Goal: Task Accomplishment & Management: Complete application form

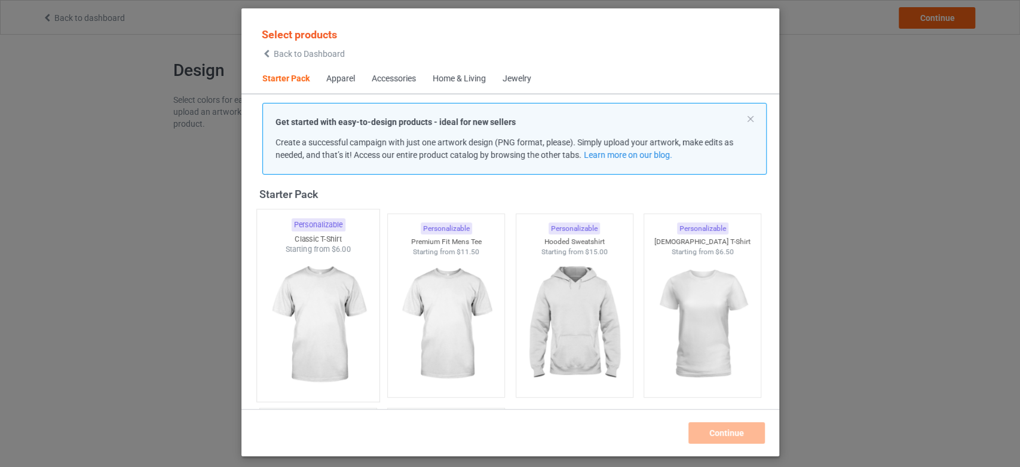
click at [317, 259] on img at bounding box center [318, 325] width 112 height 140
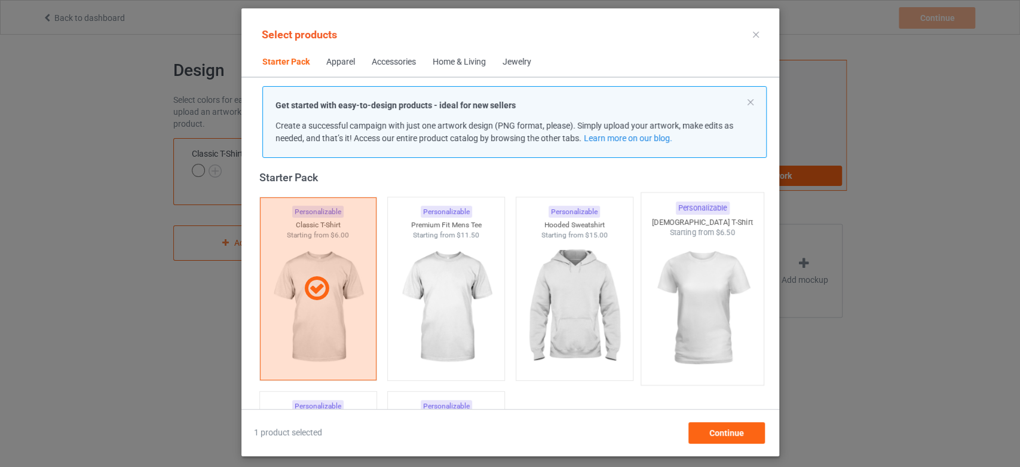
click at [719, 272] on img at bounding box center [702, 308] width 112 height 140
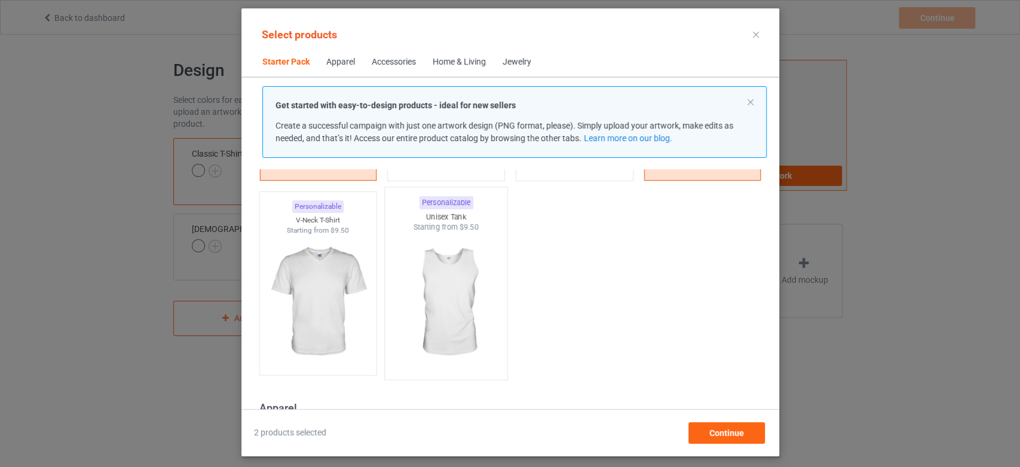
click at [478, 305] on img at bounding box center [446, 302] width 112 height 140
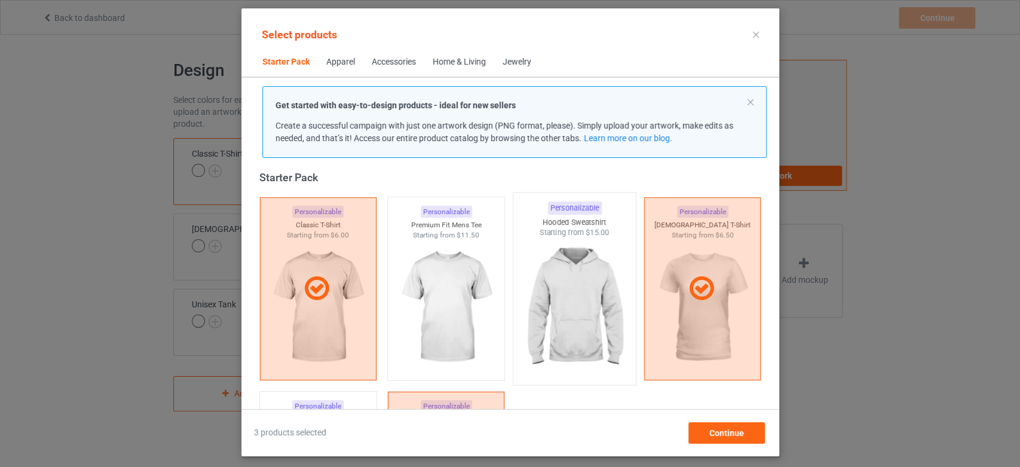
click at [611, 292] on img at bounding box center [574, 308] width 112 height 140
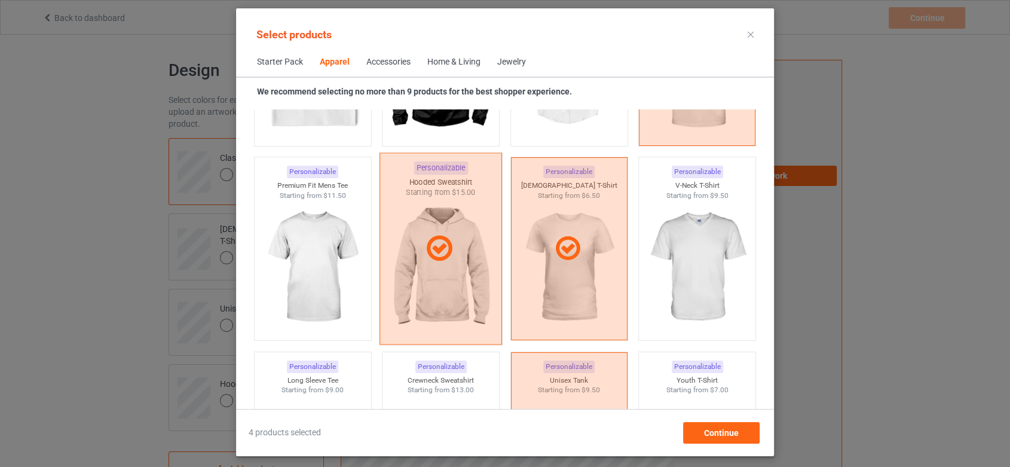
scroll to position [745, 0]
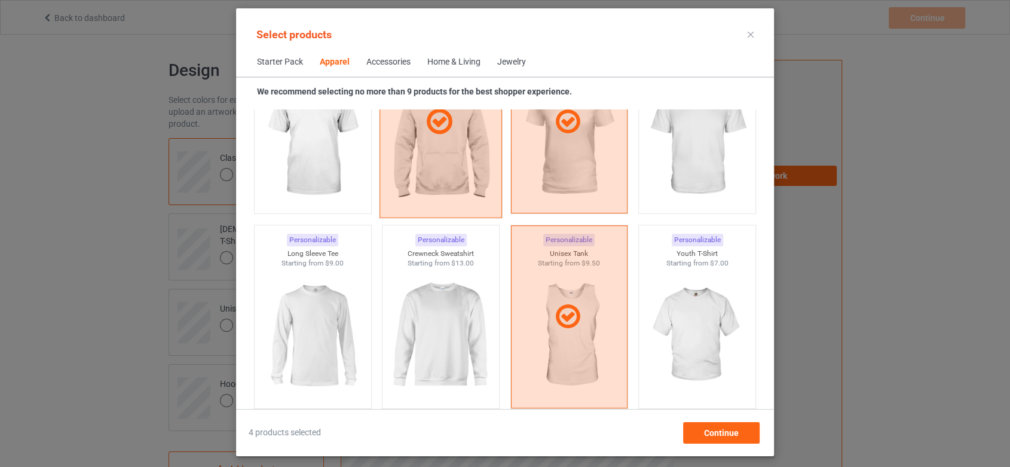
click at [446, 318] on img at bounding box center [440, 335] width 107 height 134
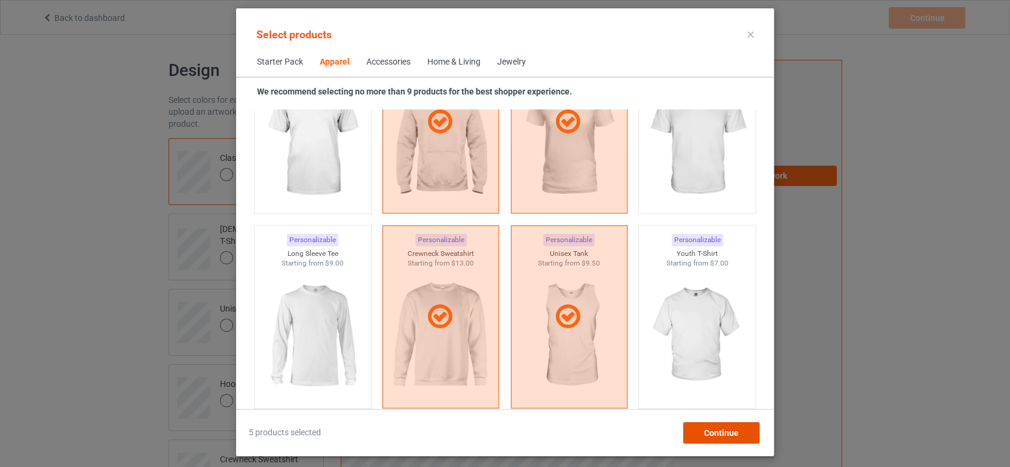
click at [707, 436] on span "Continue" at bounding box center [721, 433] width 35 height 10
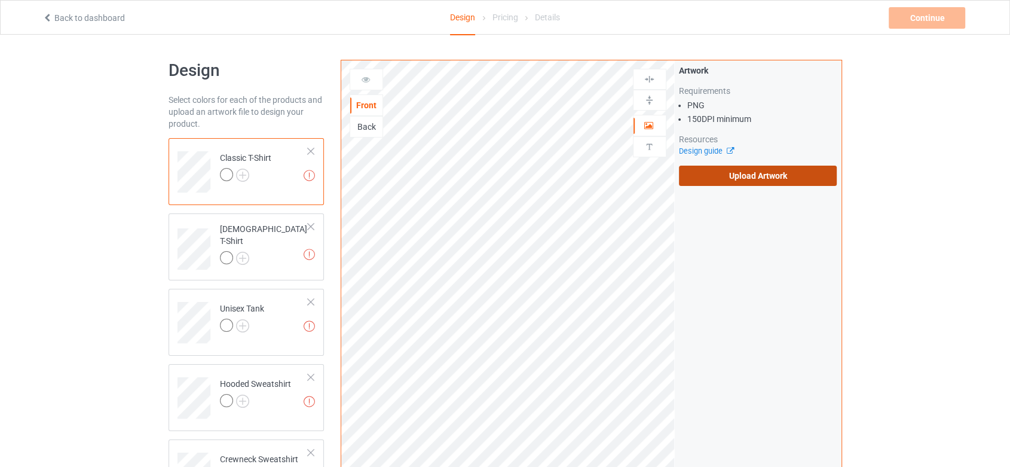
click at [777, 171] on label "Upload Artwork" at bounding box center [758, 176] width 158 height 20
click at [0, 0] on input "Upload Artwork" at bounding box center [0, 0] width 0 height 0
click at [792, 171] on label "Upload Artwork" at bounding box center [758, 176] width 158 height 20
click at [0, 0] on input "Upload Artwork" at bounding box center [0, 0] width 0 height 0
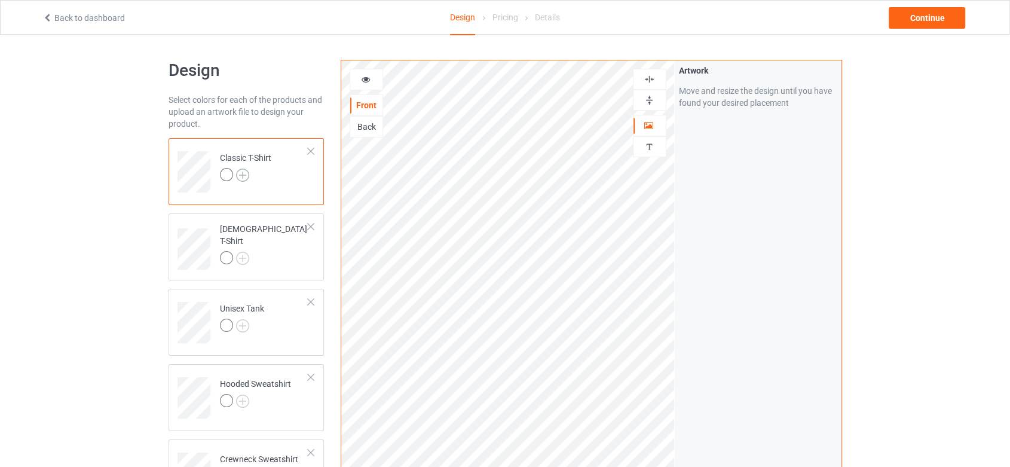
click at [243, 175] on img at bounding box center [242, 175] width 13 height 13
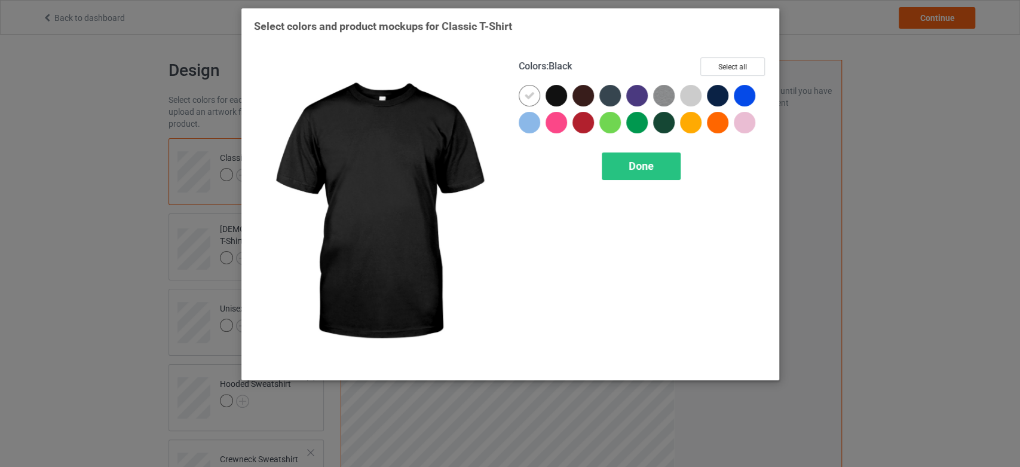
click at [557, 90] on div at bounding box center [557, 96] width 22 height 22
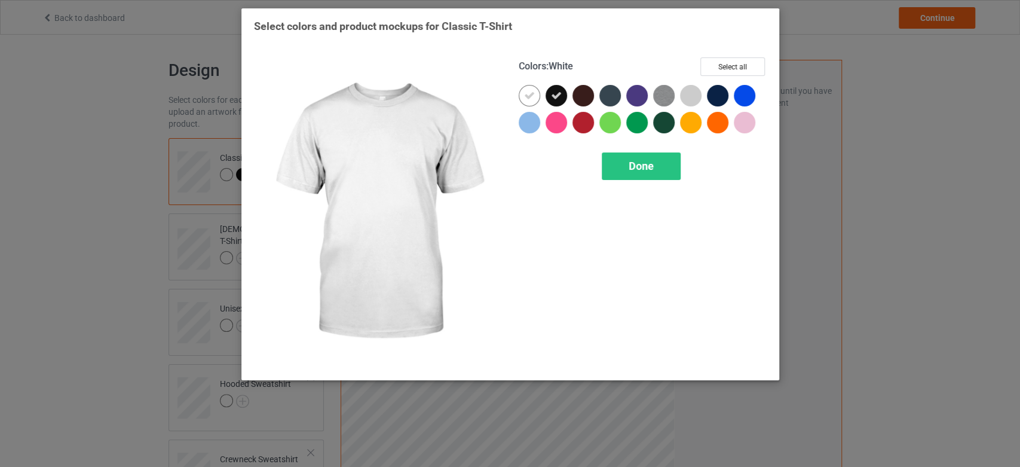
click at [531, 93] on icon at bounding box center [529, 95] width 11 height 11
drag, startPoint x: 730, startPoint y: 63, endPoint x: 632, endPoint y: 9, distance: 111.3
click at [728, 62] on button "Select all" at bounding box center [732, 66] width 65 height 19
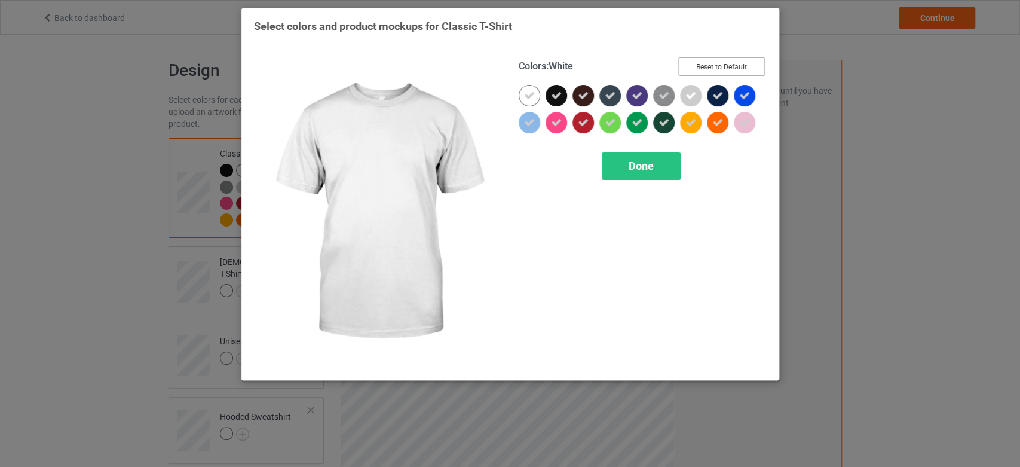
click at [704, 66] on button "Reset to Default" at bounding box center [721, 66] width 87 height 19
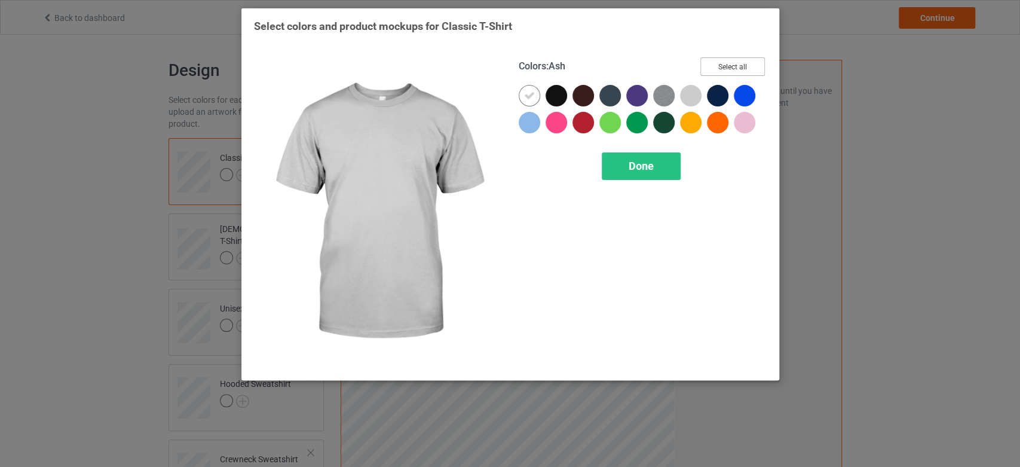
click at [725, 60] on button "Select all" at bounding box center [732, 66] width 65 height 19
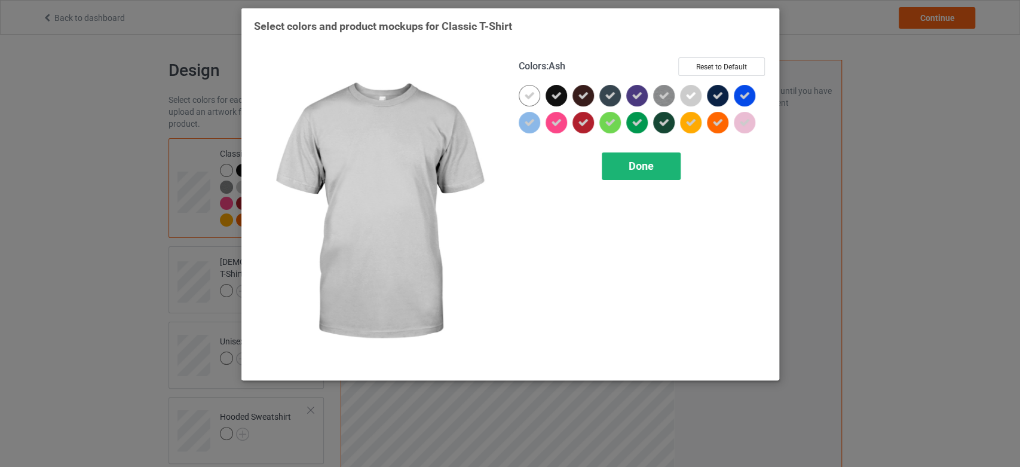
click at [655, 176] on div "Done" at bounding box center [641, 165] width 79 height 27
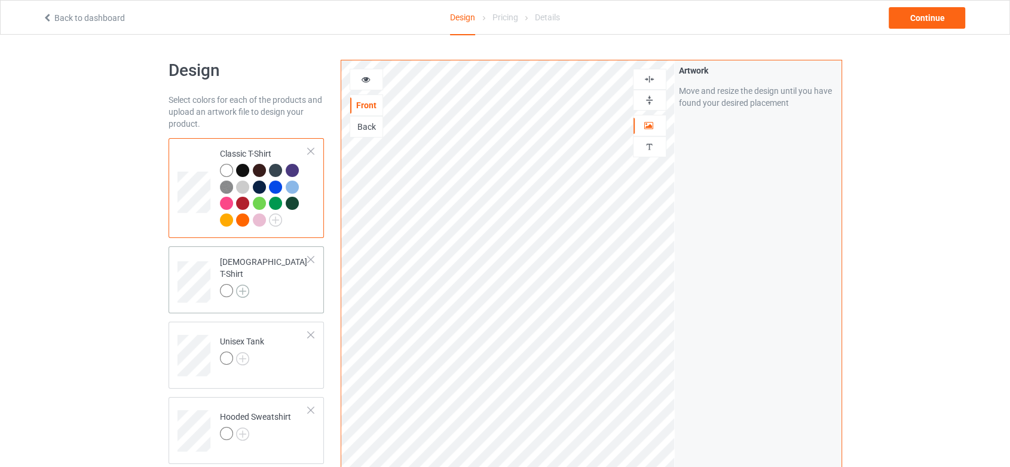
click at [244, 284] on img at bounding box center [242, 290] width 13 height 13
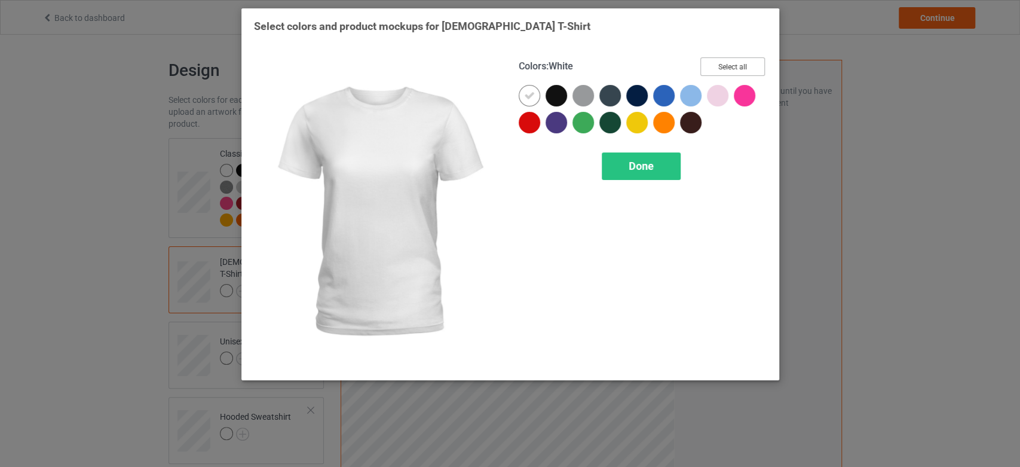
click at [724, 62] on button "Select all" at bounding box center [732, 66] width 65 height 19
click at [664, 162] on div "Done" at bounding box center [641, 165] width 79 height 27
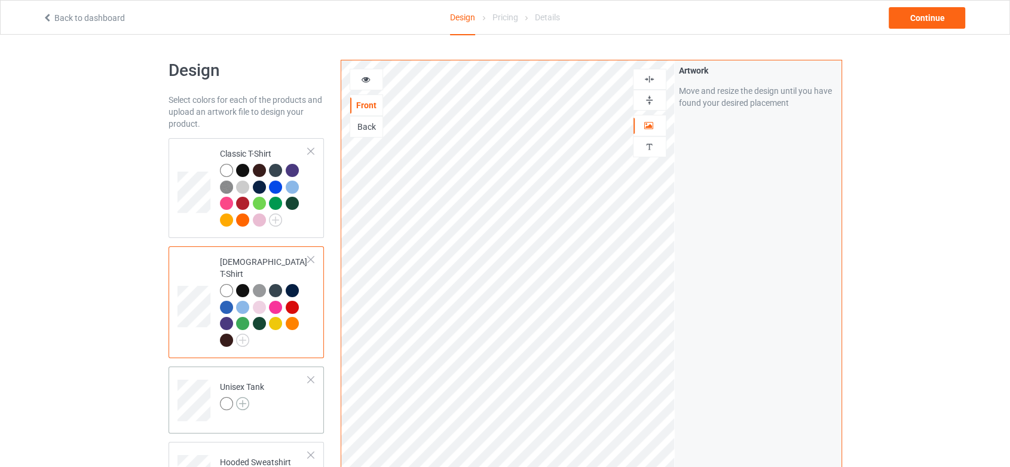
click at [241, 397] on img at bounding box center [242, 403] width 13 height 13
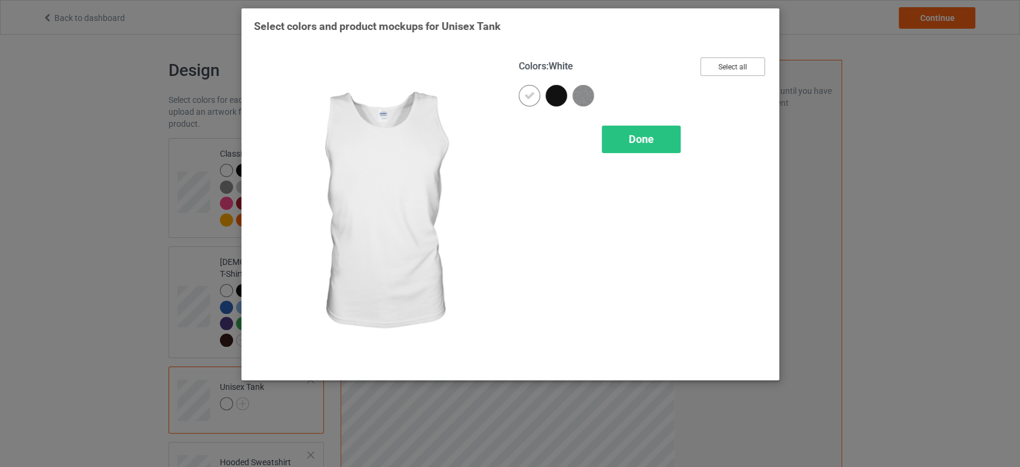
click at [733, 66] on button "Select all" at bounding box center [732, 66] width 65 height 19
click at [641, 142] on span "Done" at bounding box center [641, 139] width 25 height 13
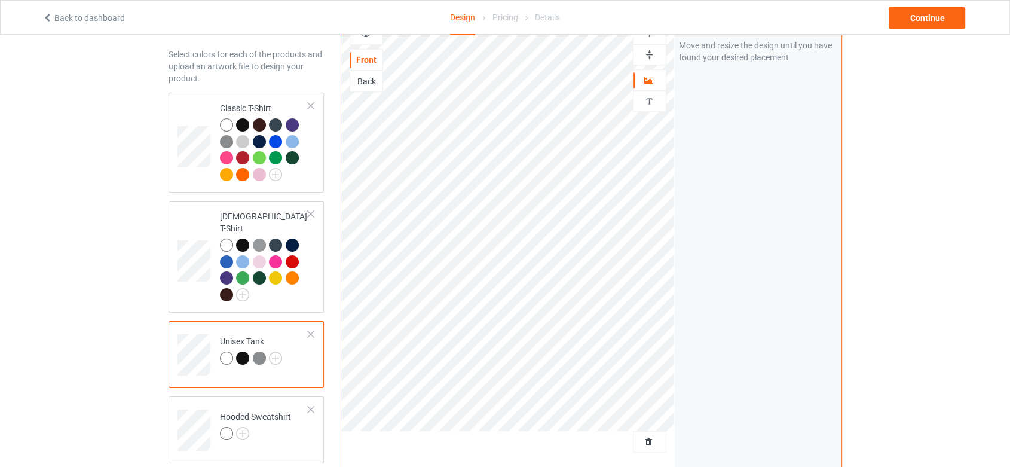
scroll to position [66, 0]
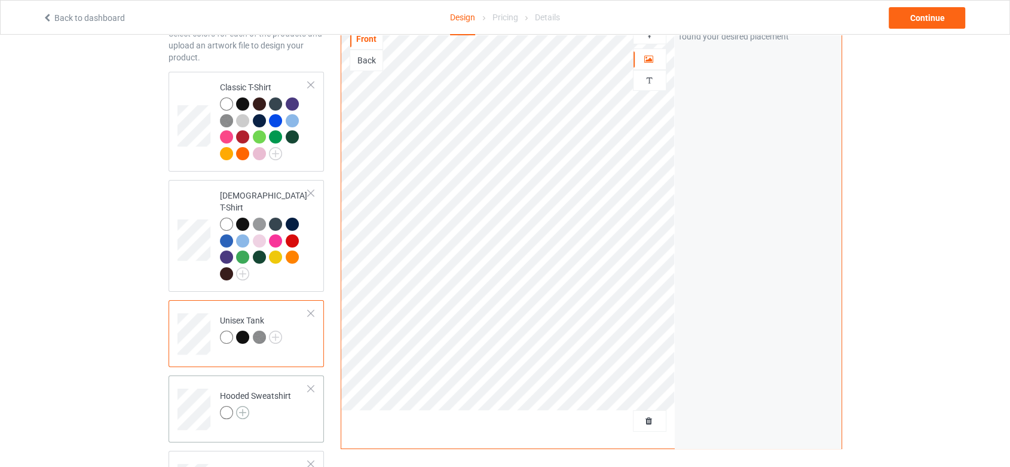
click at [241, 406] on img at bounding box center [242, 412] width 13 height 13
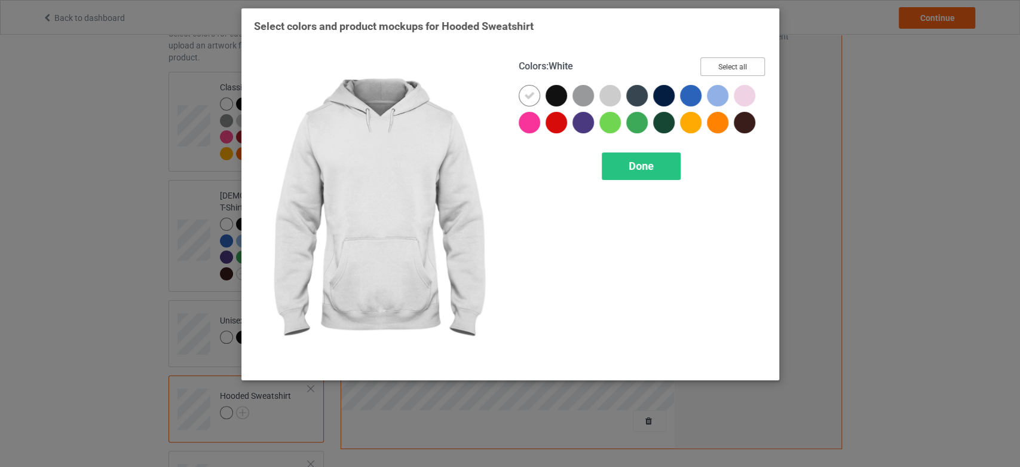
drag, startPoint x: 720, startPoint y: 68, endPoint x: 678, endPoint y: 7, distance: 74.3
click at [720, 66] on button "Select all" at bounding box center [732, 66] width 65 height 19
click at [647, 169] on span "Done" at bounding box center [641, 166] width 25 height 13
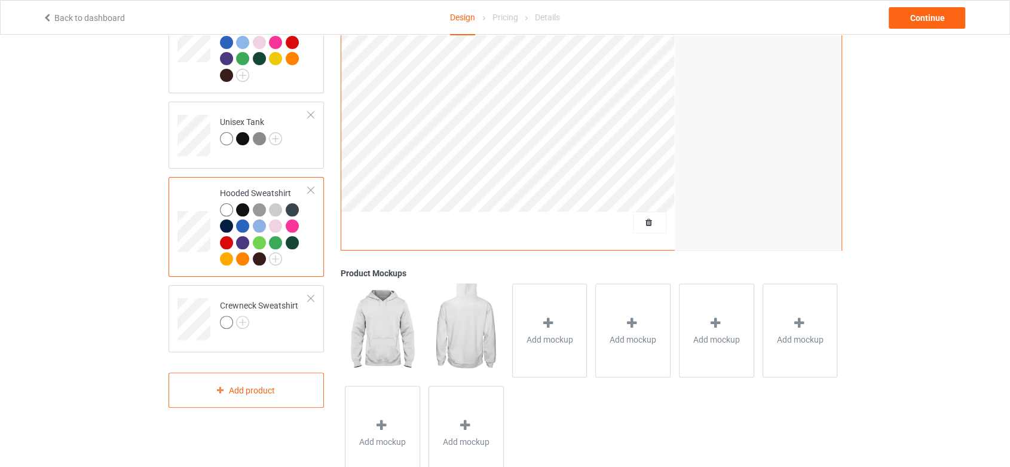
scroll to position [265, 0]
click at [244, 315] on img at bounding box center [242, 321] width 13 height 13
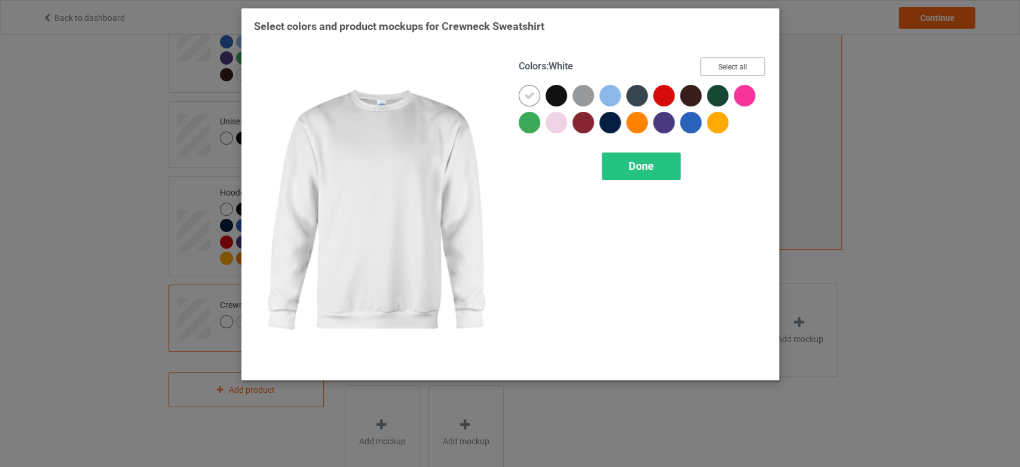
click at [741, 60] on button "Select all" at bounding box center [732, 66] width 65 height 19
click at [654, 165] on div "Done" at bounding box center [641, 165] width 79 height 27
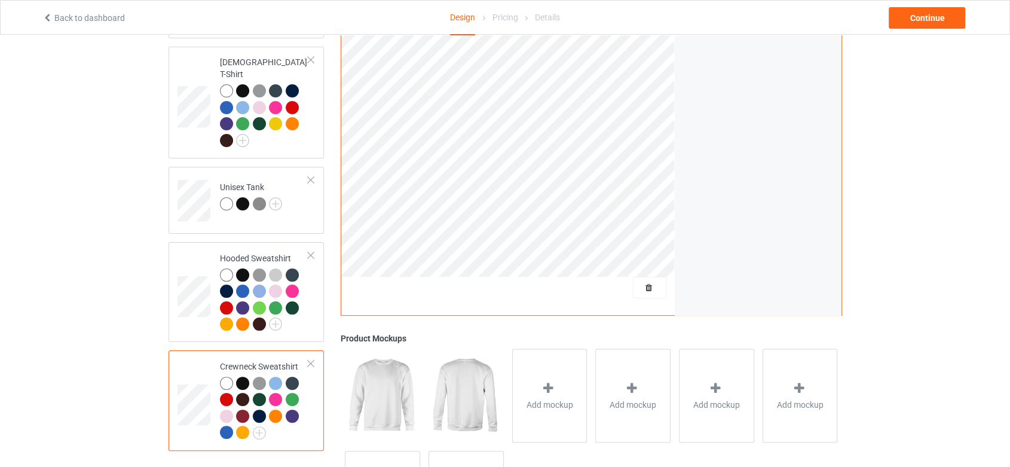
scroll to position [199, 0]
click at [940, 10] on div "Continue" at bounding box center [927, 18] width 76 height 22
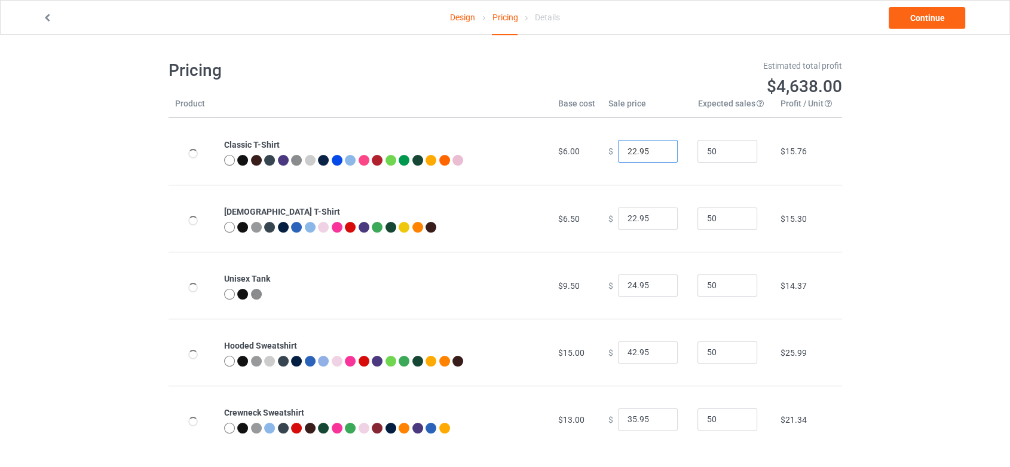
click at [629, 152] on input "22.95" at bounding box center [648, 151] width 60 height 23
type input "17.95"
click at [631, 214] on input "22.95" at bounding box center [648, 218] width 60 height 23
type input "19.95"
click at [629, 283] on input "24.95" at bounding box center [648, 285] width 60 height 23
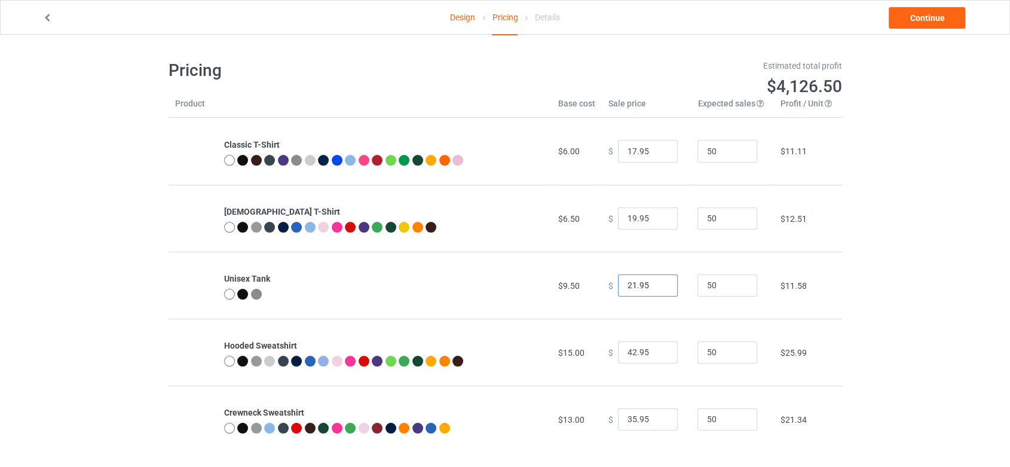
type input "21.95"
click at [631, 350] on input "42.95" at bounding box center [648, 352] width 60 height 23
type input "39.95"
click at [630, 419] on input "35.95" at bounding box center [648, 419] width 60 height 23
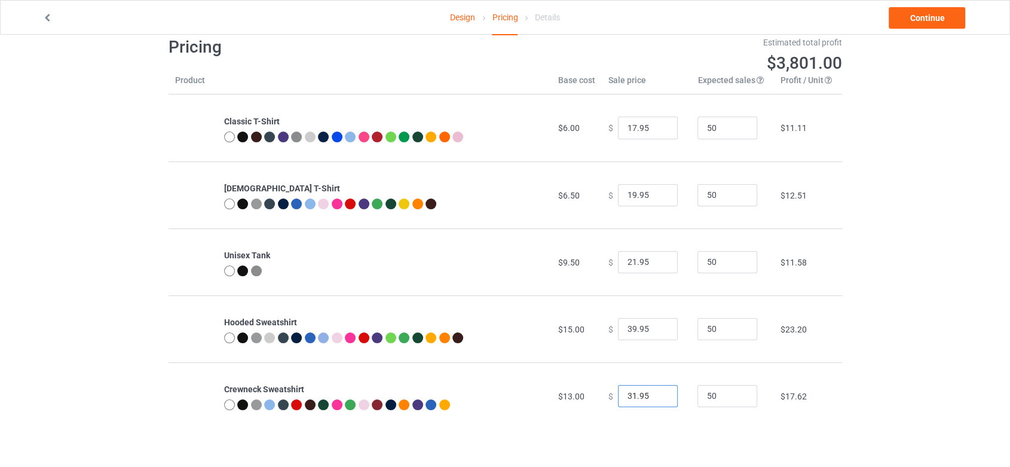
scroll to position [34, 0]
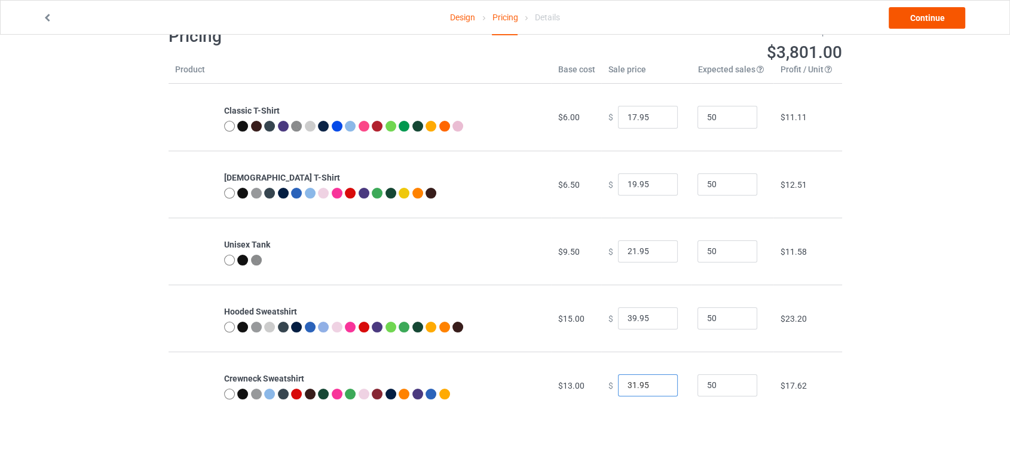
type input "31.95"
click at [942, 13] on link "Continue" at bounding box center [927, 18] width 76 height 22
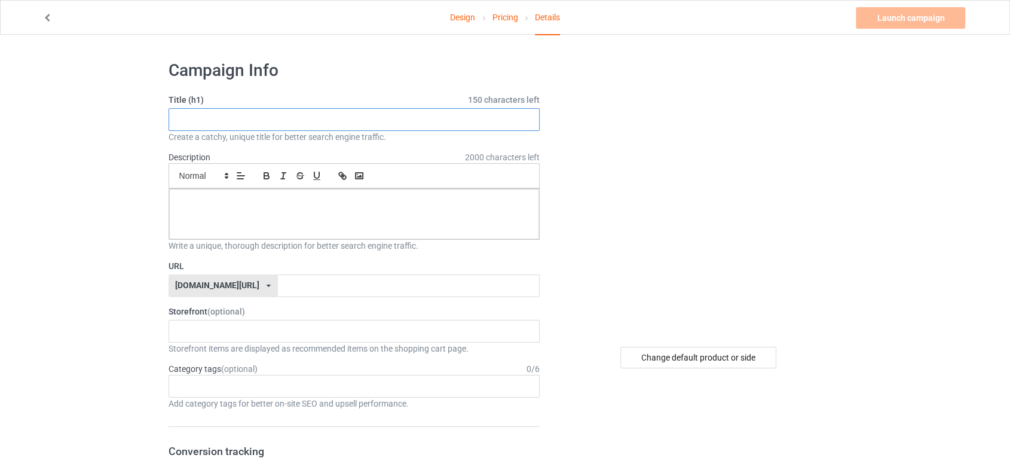
click at [391, 112] on input "text" at bounding box center [355, 119] width 372 height 23
drag, startPoint x: 182, startPoint y: 120, endPoint x: 155, endPoint y: 123, distance: 27.1
type input "Girl Loves Elephant"
click at [312, 224] on div at bounding box center [354, 214] width 370 height 50
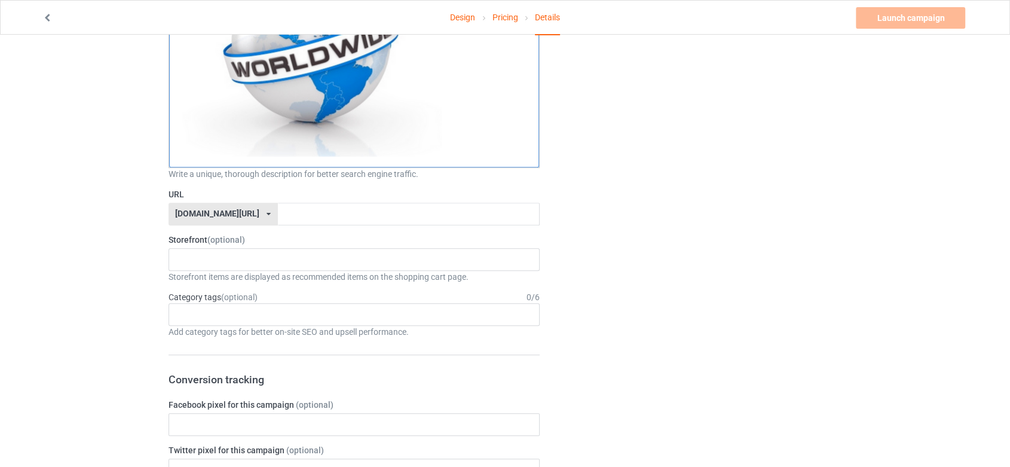
scroll to position [531, 0]
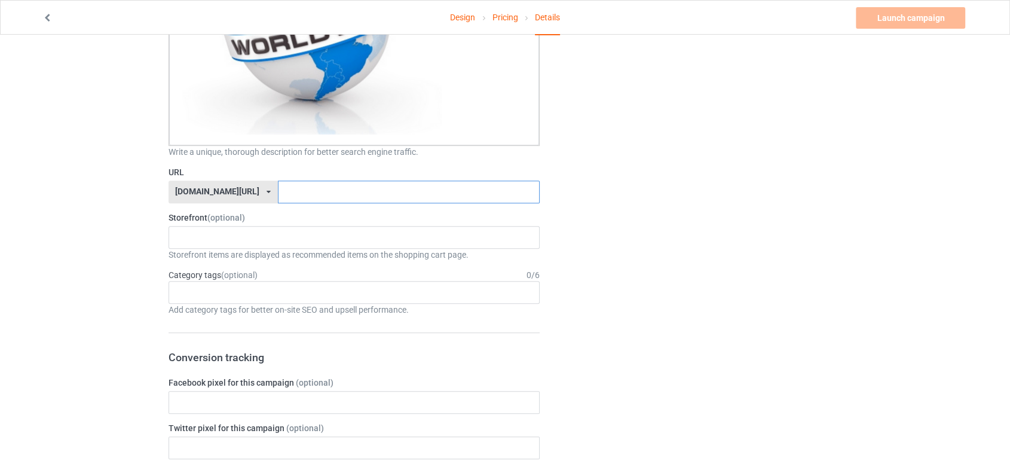
click at [361, 189] on input "text" at bounding box center [409, 191] width 262 height 23
type input "girlloveselephants"
click at [363, 237] on div "Lion Store Elephants Store 68a1c5bf736d4e002f88bf6d 67cdd63be0c09c003048241a" at bounding box center [355, 237] width 372 height 23
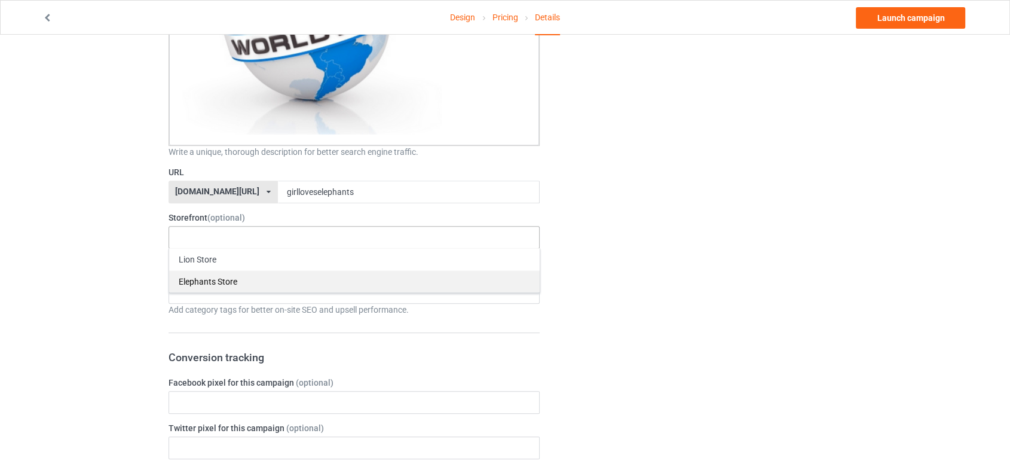
click at [376, 270] on div "Elephants Store" at bounding box center [354, 281] width 370 height 22
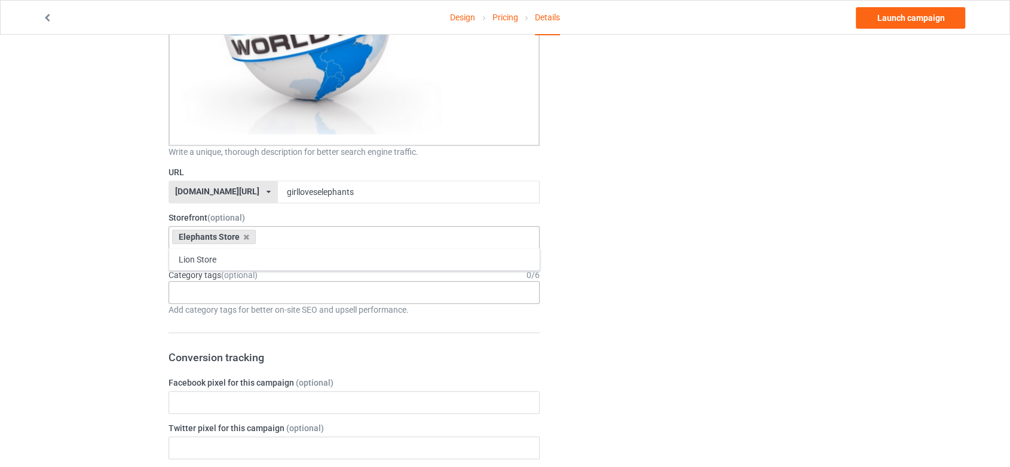
click at [378, 289] on div "Age > [DEMOGRAPHIC_DATA] > 1 Age > [DEMOGRAPHIC_DATA] Months > 1 Month Age > [D…" at bounding box center [355, 292] width 372 height 23
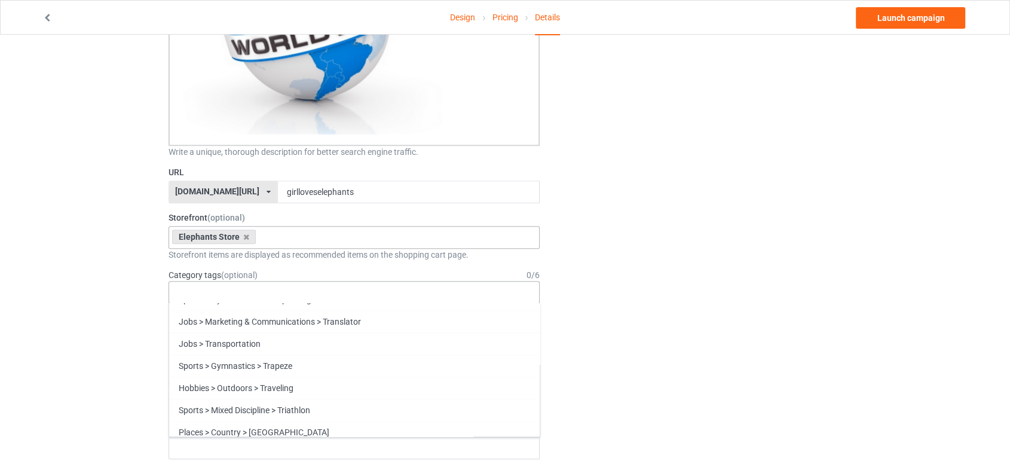
scroll to position [51268, 0]
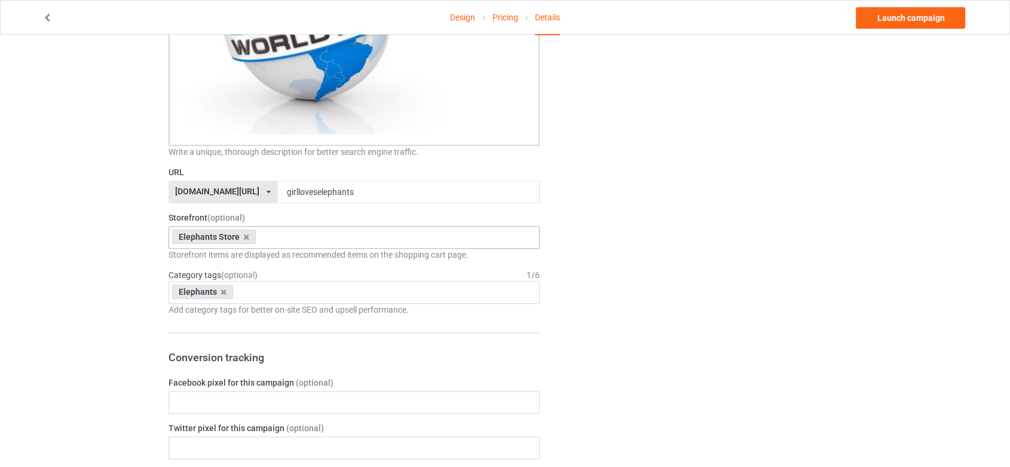
click at [626, 287] on div "Change default product or side" at bounding box center [699, 342] width 302 height 1642
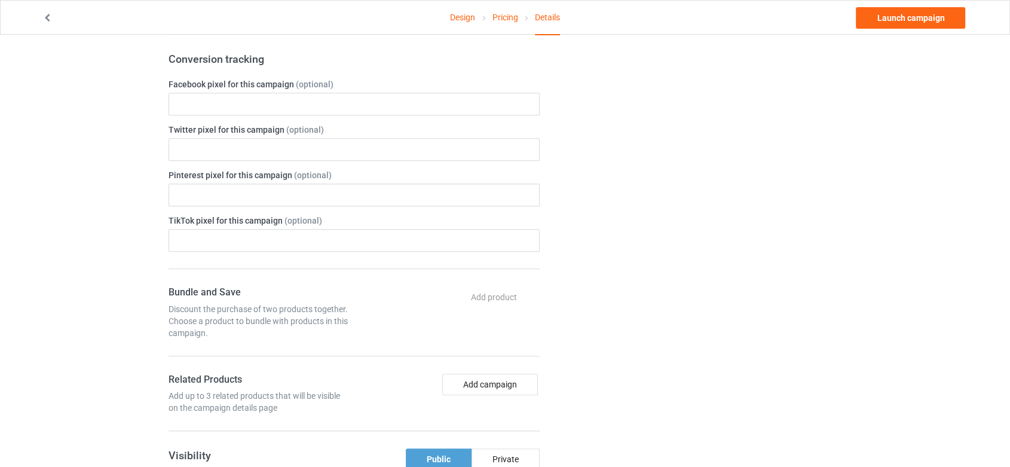
scroll to position [929, 0]
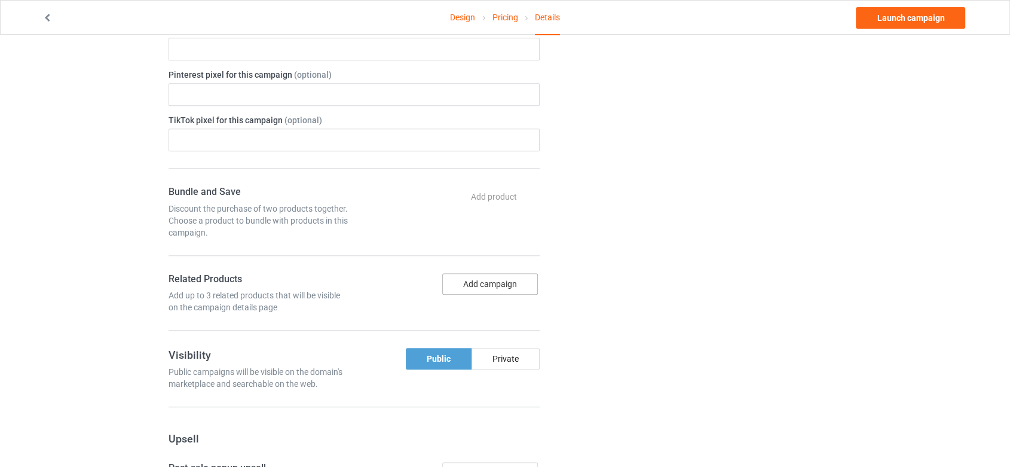
click at [507, 274] on button "Add campaign" at bounding box center [490, 284] width 96 height 22
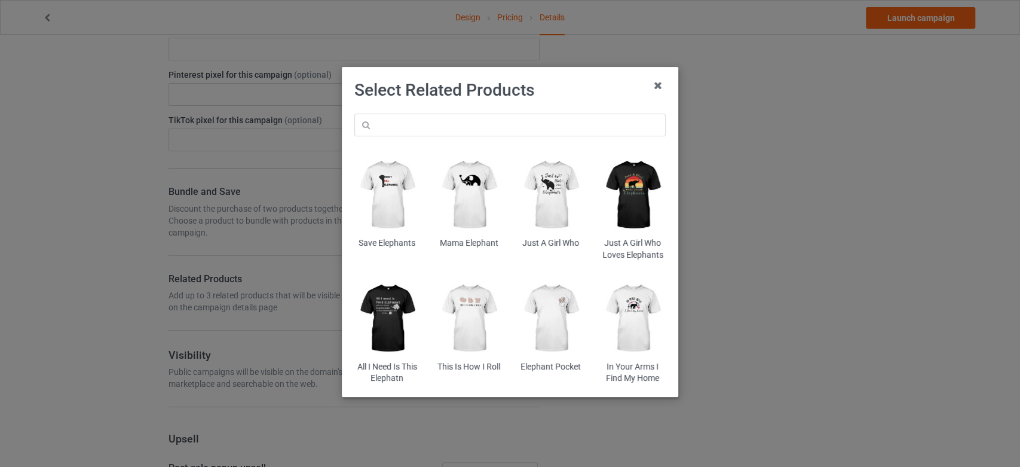
click at [468, 319] on img at bounding box center [468, 317] width 65 height 81
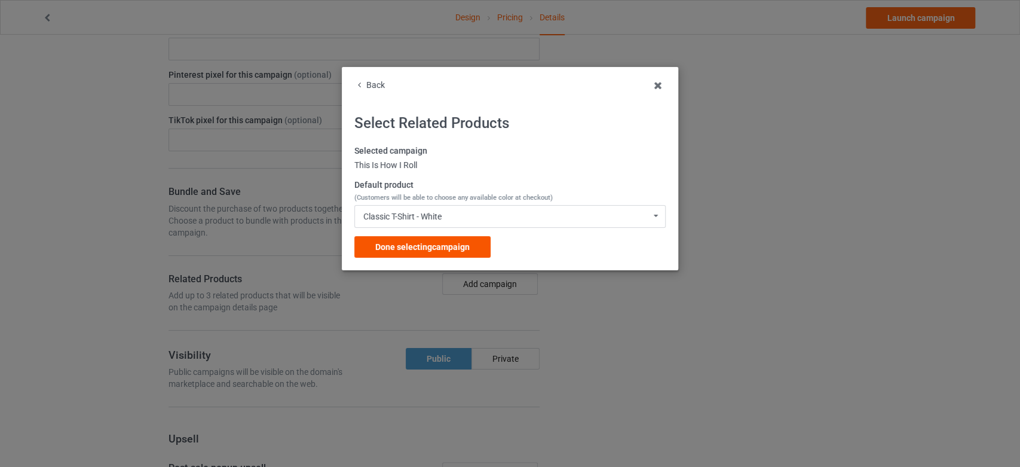
click at [454, 246] on span "Done selecting campaign" at bounding box center [422, 247] width 94 height 10
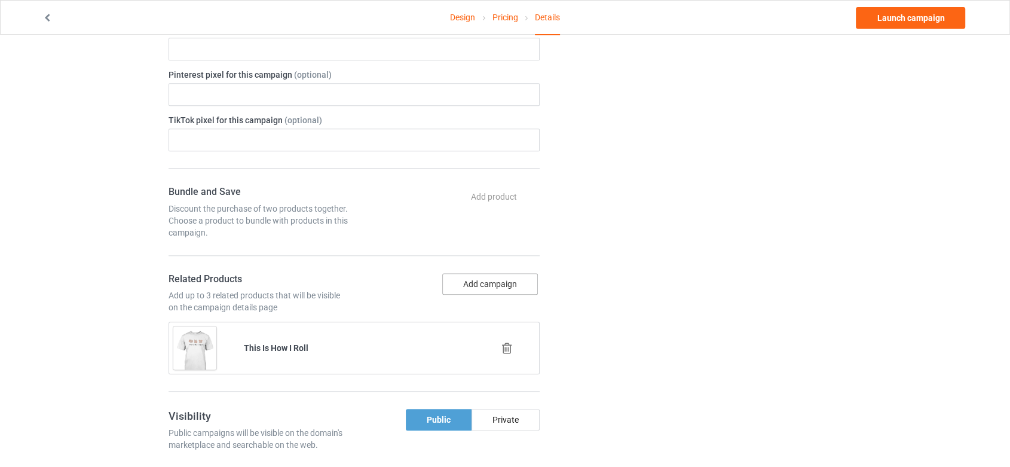
click at [511, 276] on button "Add campaign" at bounding box center [490, 284] width 96 height 22
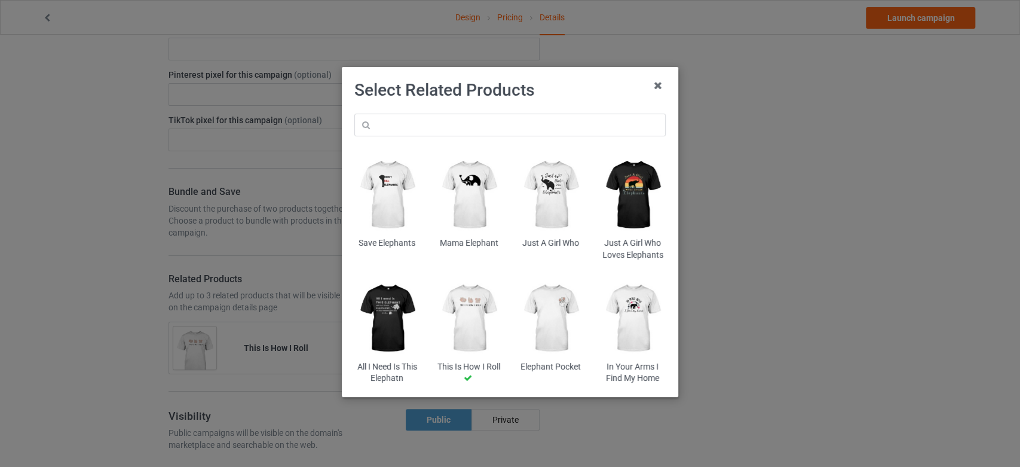
click at [630, 200] on img at bounding box center [633, 194] width 65 height 81
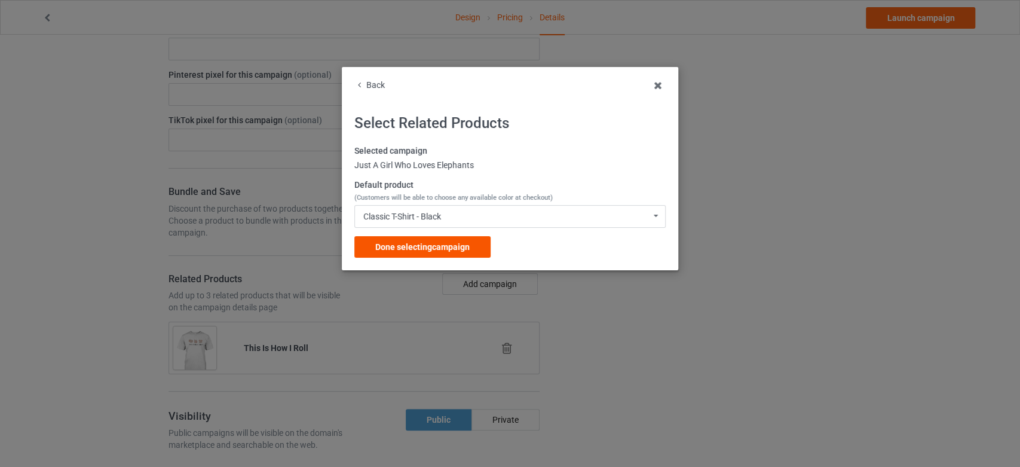
click at [439, 247] on span "Done selecting campaign" at bounding box center [422, 247] width 94 height 10
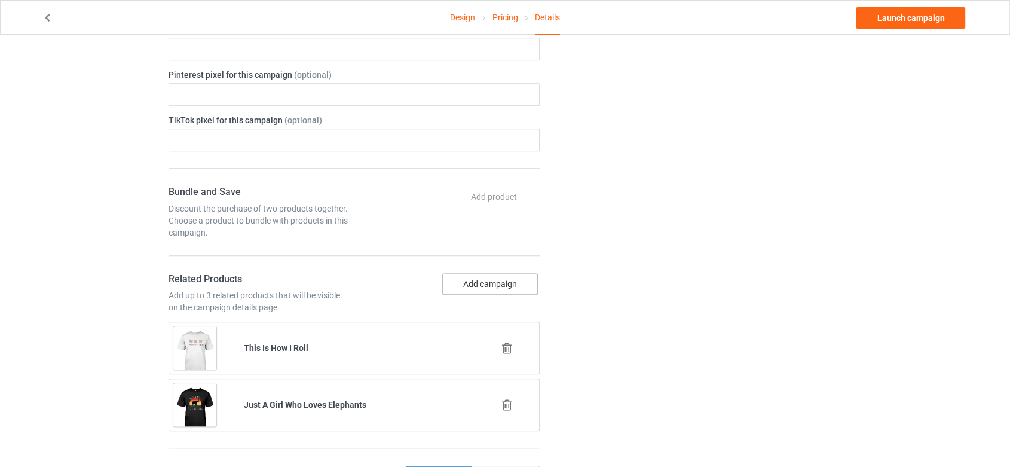
click at [509, 279] on button "Add campaign" at bounding box center [490, 284] width 96 height 22
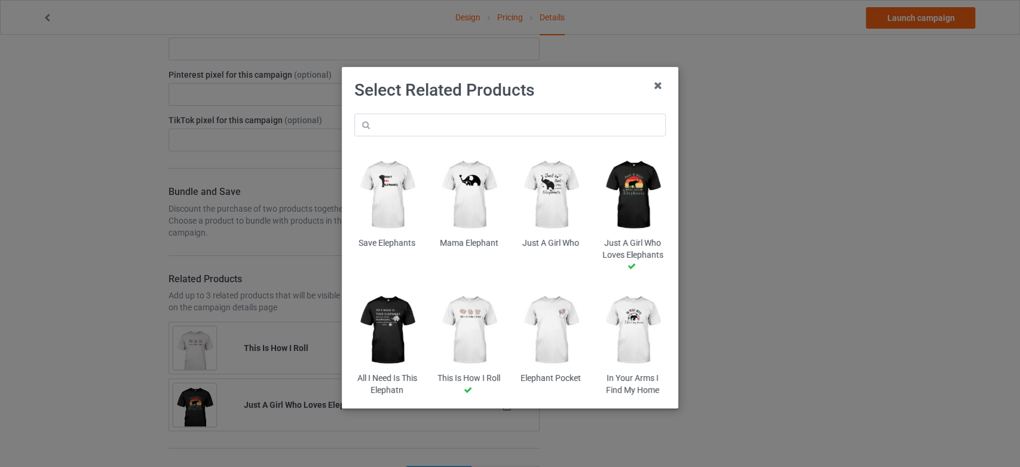
click at [402, 335] on img at bounding box center [386, 329] width 65 height 81
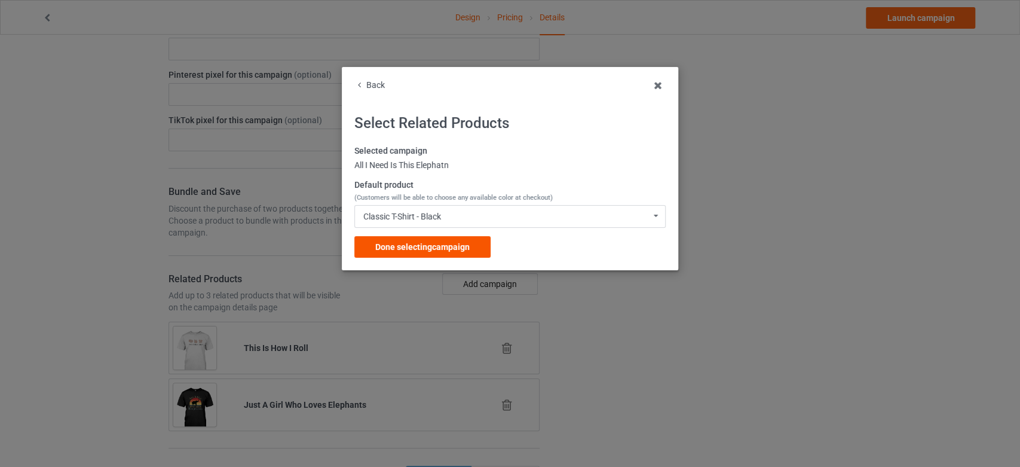
click at [443, 243] on span "Done selecting campaign" at bounding box center [422, 247] width 94 height 10
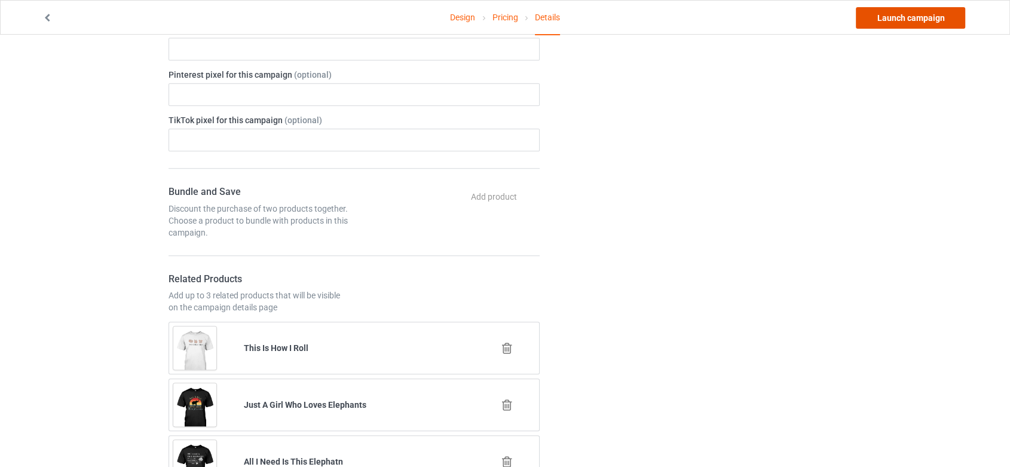
click at [930, 13] on link "Launch campaign" at bounding box center [910, 18] width 109 height 22
